Goal: Task Accomplishment & Management: Use online tool/utility

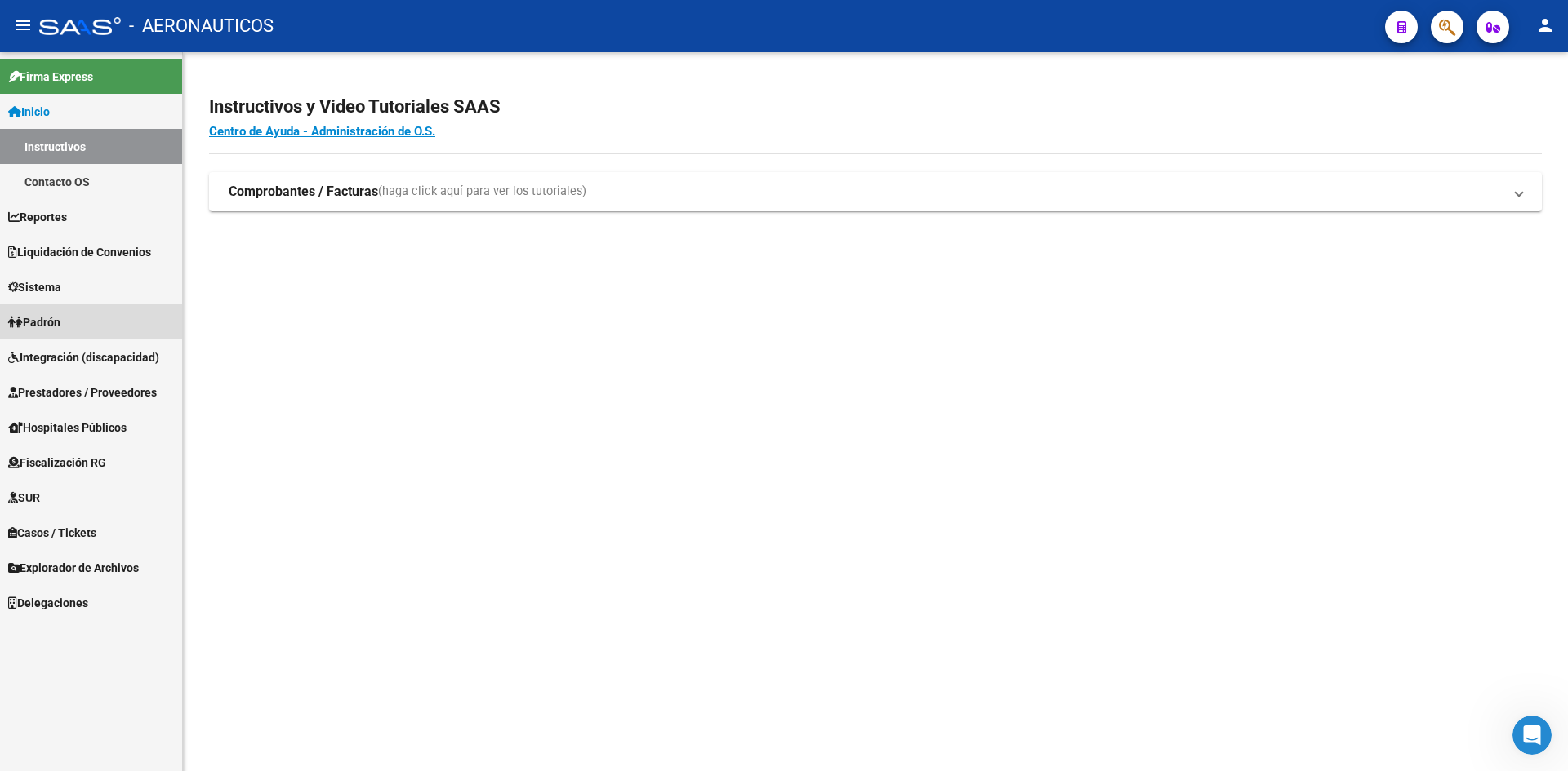
click at [82, 325] on link "Padrón" at bounding box center [91, 322] width 182 height 35
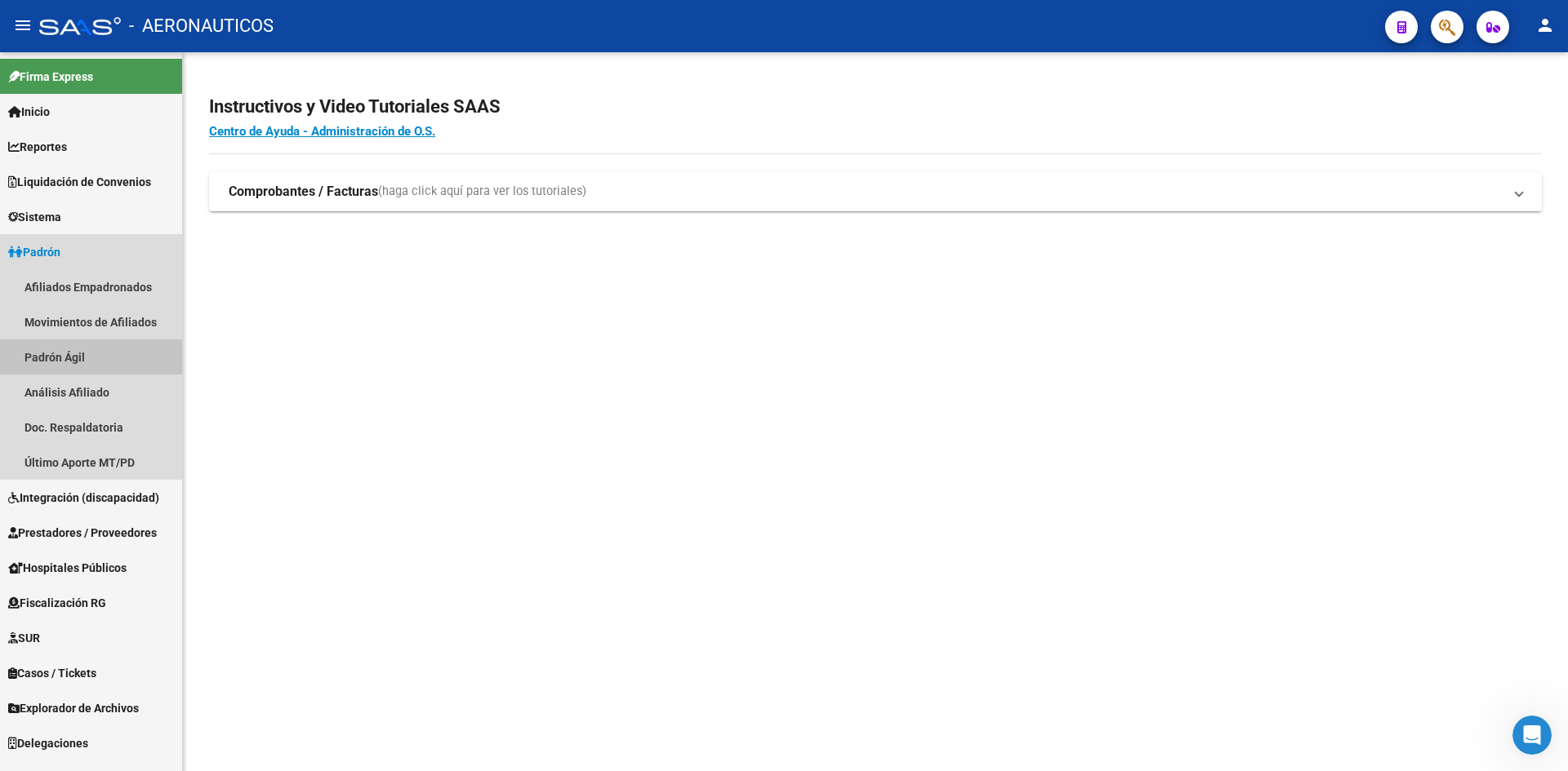
click at [94, 355] on link "Padrón Ágil" at bounding box center [91, 357] width 182 height 35
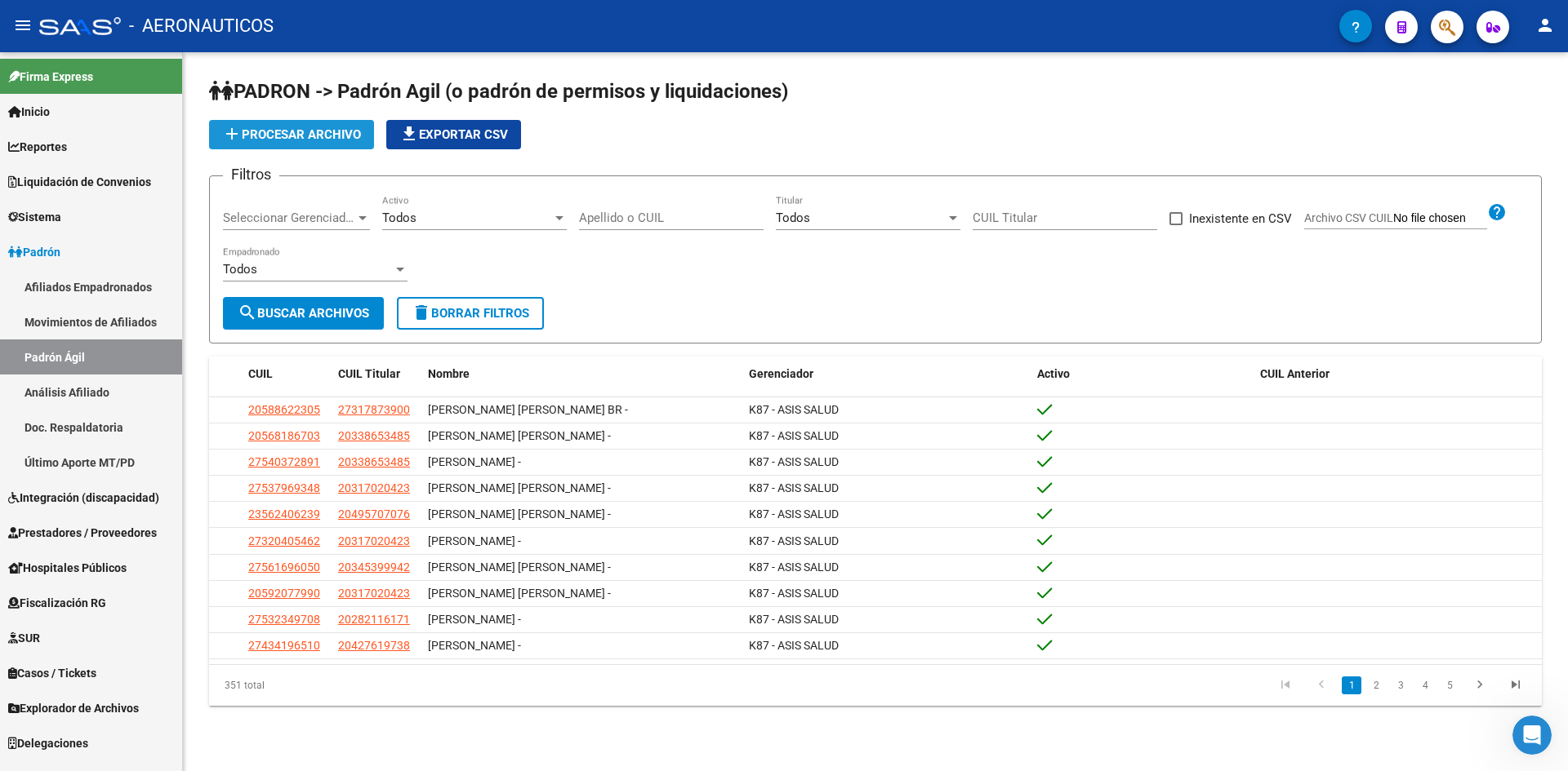
click at [365, 140] on button "add Procesar archivo" at bounding box center [292, 134] width 165 height 30
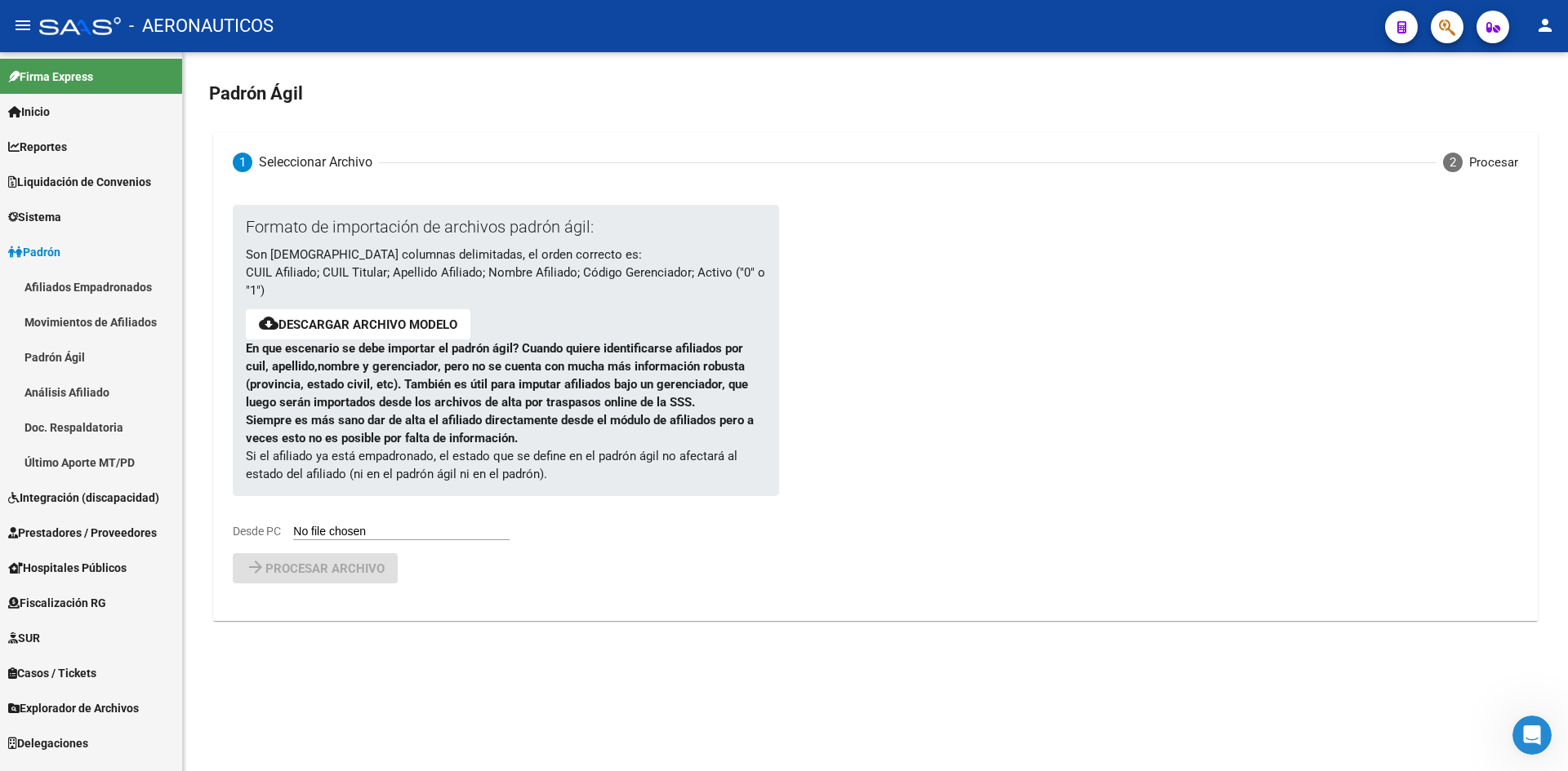
click at [370, 530] on input "Desde PC" at bounding box center [402, 532] width 217 height 15
click at [392, 532] on input "Desde PC" at bounding box center [402, 532] width 217 height 15
drag, startPoint x: 824, startPoint y: 385, endPoint x: 947, endPoint y: 239, distance: 190.9
click at [826, 384] on div at bounding box center [1102, 380] width 649 height 349
click at [371, 534] on input "Desde PC" at bounding box center [402, 532] width 217 height 15
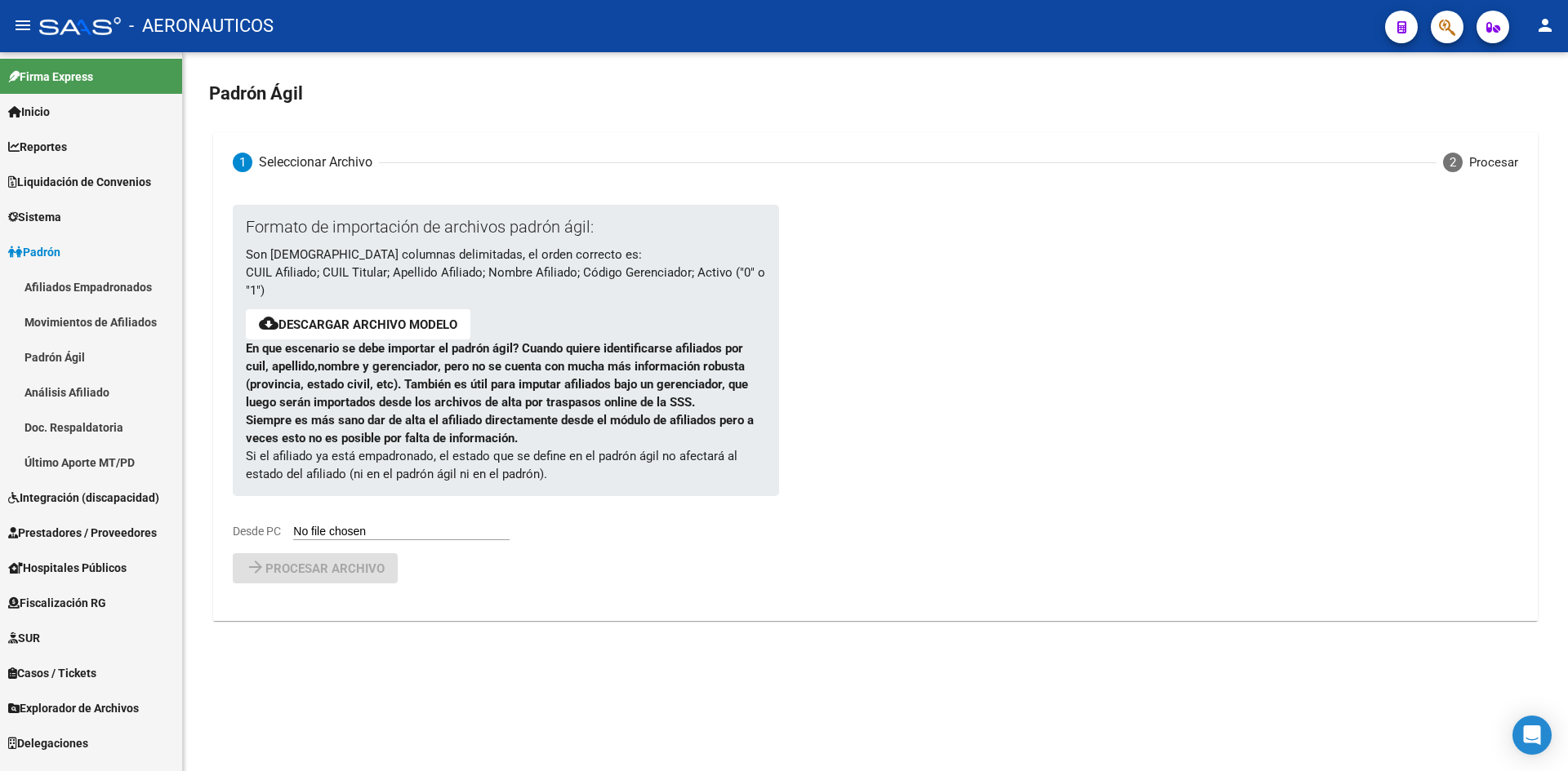
click at [419, 326] on link "Descargar archivo modelo" at bounding box center [367, 324] width 178 height 14
click at [328, 530] on input "Desde PC" at bounding box center [402, 532] width 217 height 15
click at [354, 525] on input "Desde PC" at bounding box center [402, 532] width 217 height 15
click at [372, 530] on input "Desde PC" at bounding box center [402, 532] width 217 height 15
type input "C:\fakepath\padron-agil.csv"
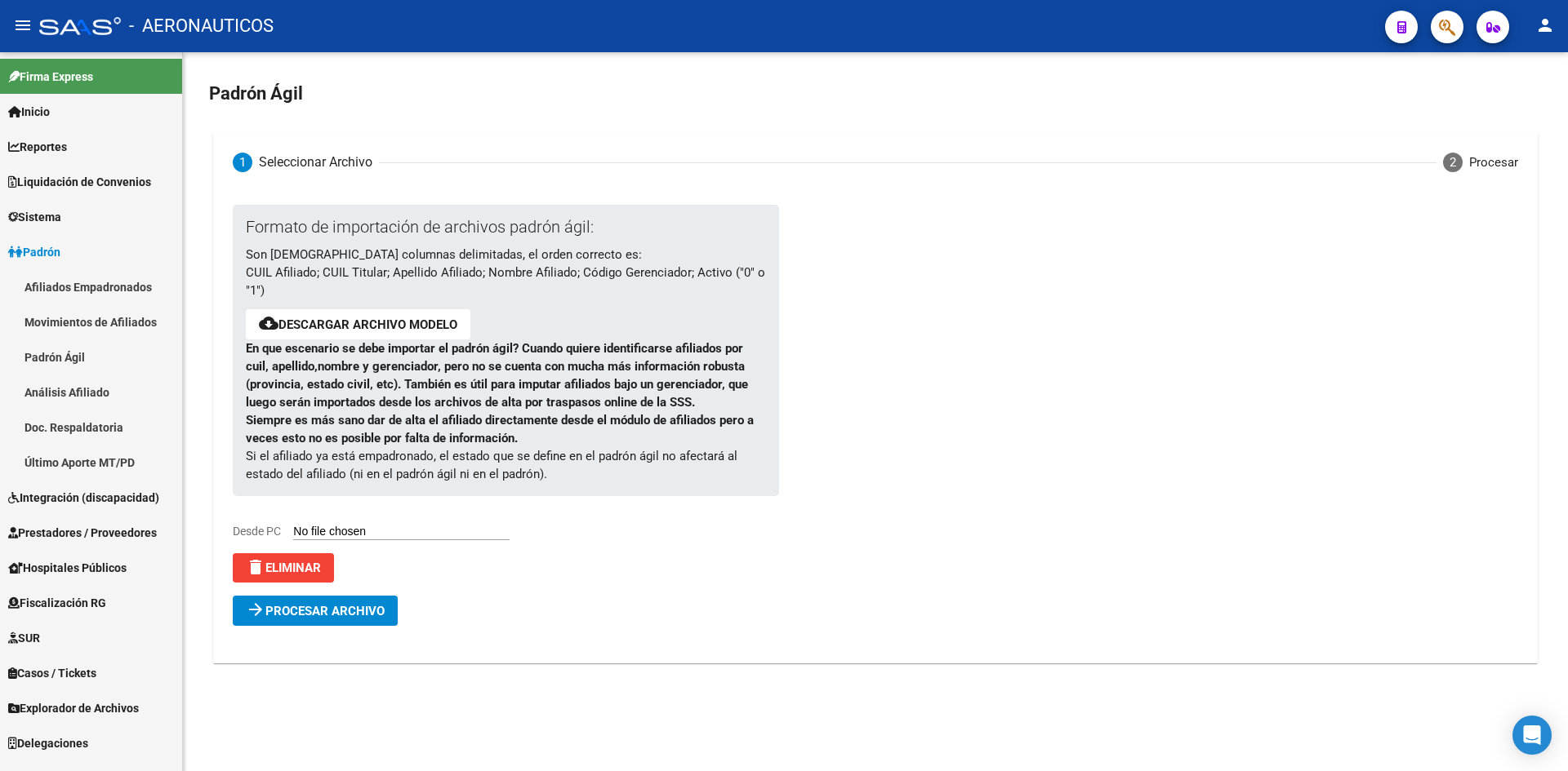
click at [363, 619] on span "Procesar archivo" at bounding box center [325, 611] width 119 height 14
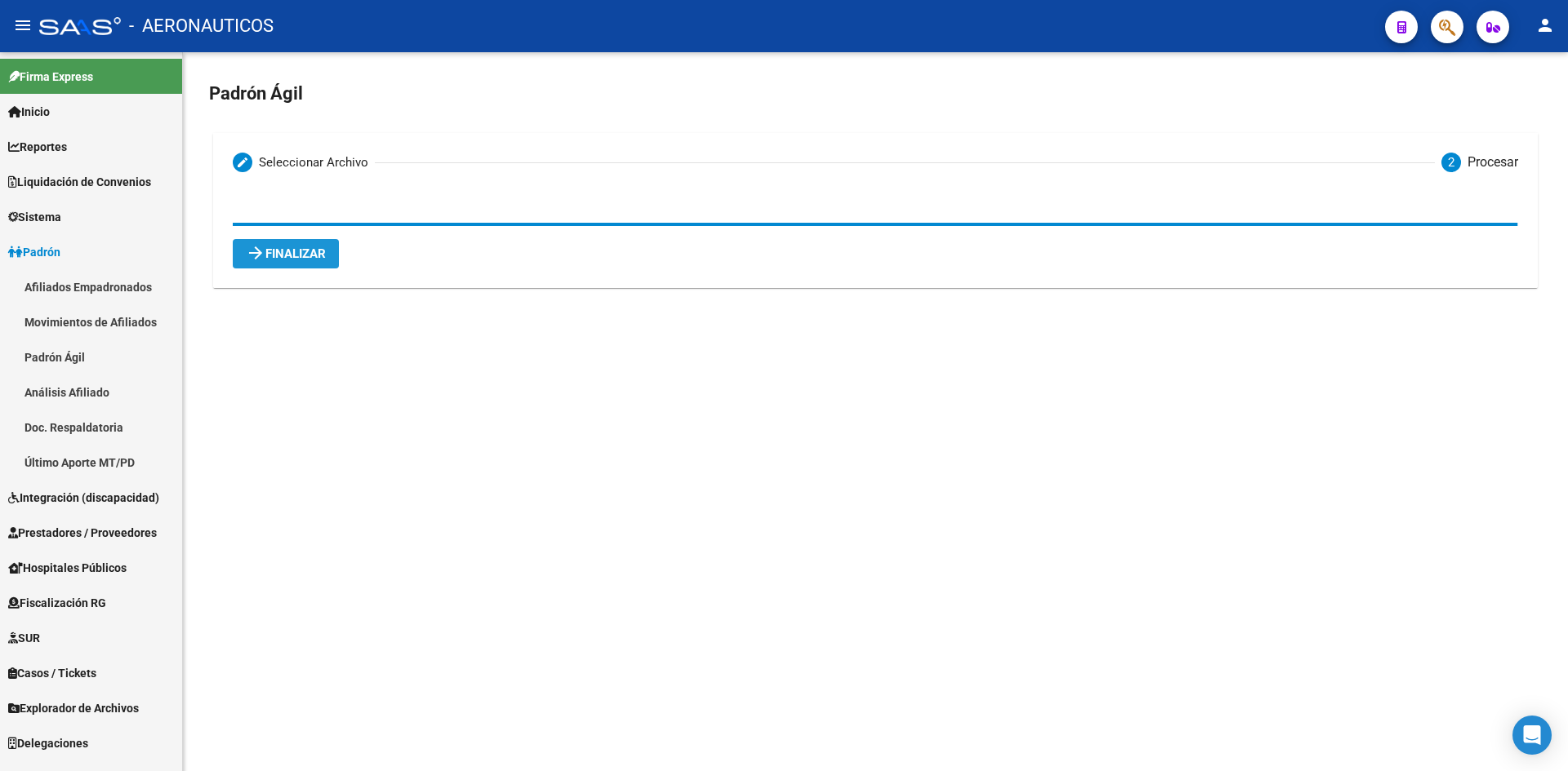
click at [297, 262] on button "arrow_forward Finalizar" at bounding box center [286, 253] width 106 height 30
